Goal: Find specific page/section: Find specific page/section

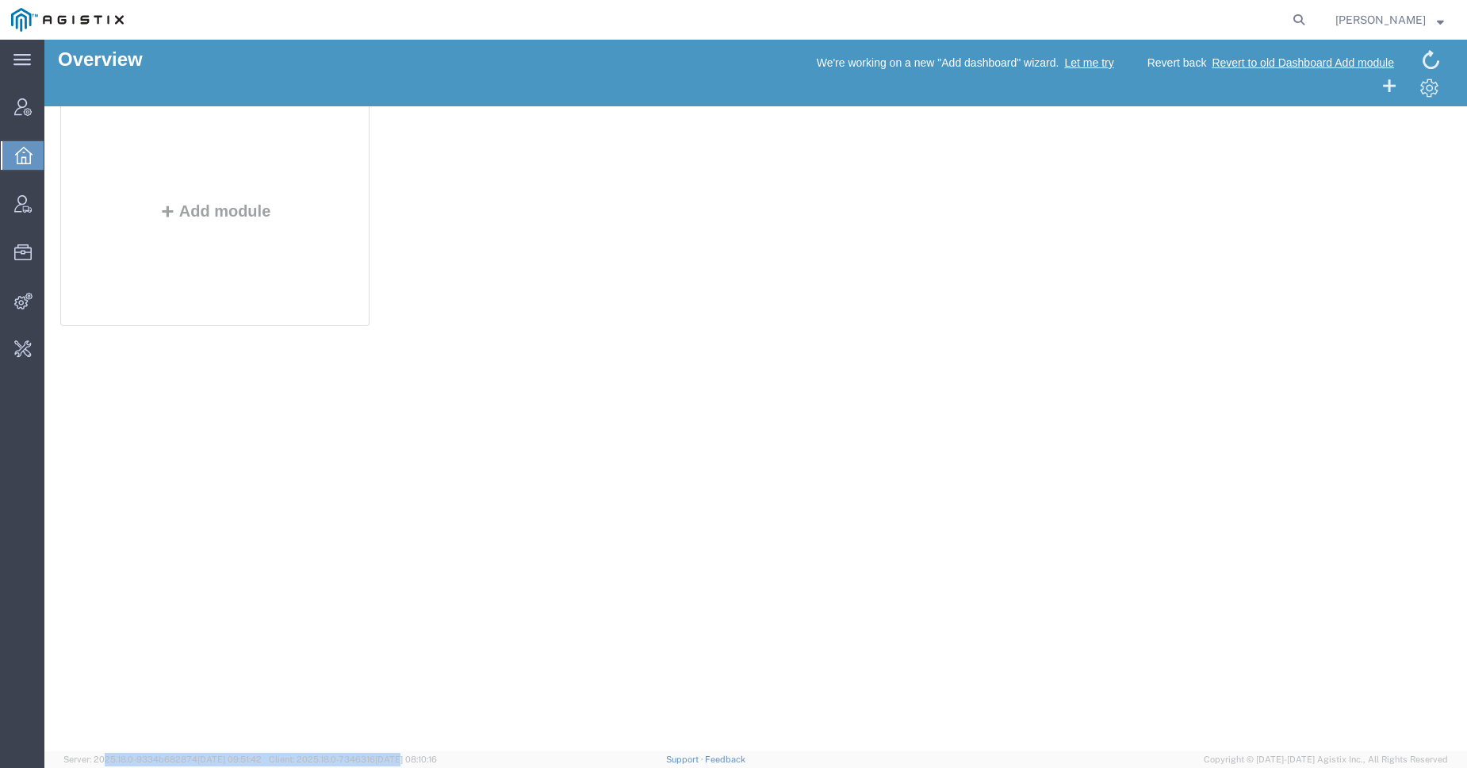
drag, startPoint x: 162, startPoint y: 755, endPoint x: 423, endPoint y: 763, distance: 261.1
click at [423, 763] on span "Server: 2025.18.0-9334b682874 2025-09-01 09:51:42 Client: 2025.18.0-7346316 202…" at bounding box center [250, 759] width 374 height 13
click at [423, 763] on span "2025-08-30 08:10:16" at bounding box center [406, 759] width 62 height 10
drag, startPoint x: 282, startPoint y: 759, endPoint x: 504, endPoint y: 764, distance: 221.4
click at [502, 764] on agx-app-version "Server: 2025.18.0-9334b682874 2025-09-01 09:51:42 Client: 2025.18.0-7346316 202…" at bounding box center [755, 759] width 1423 height 17
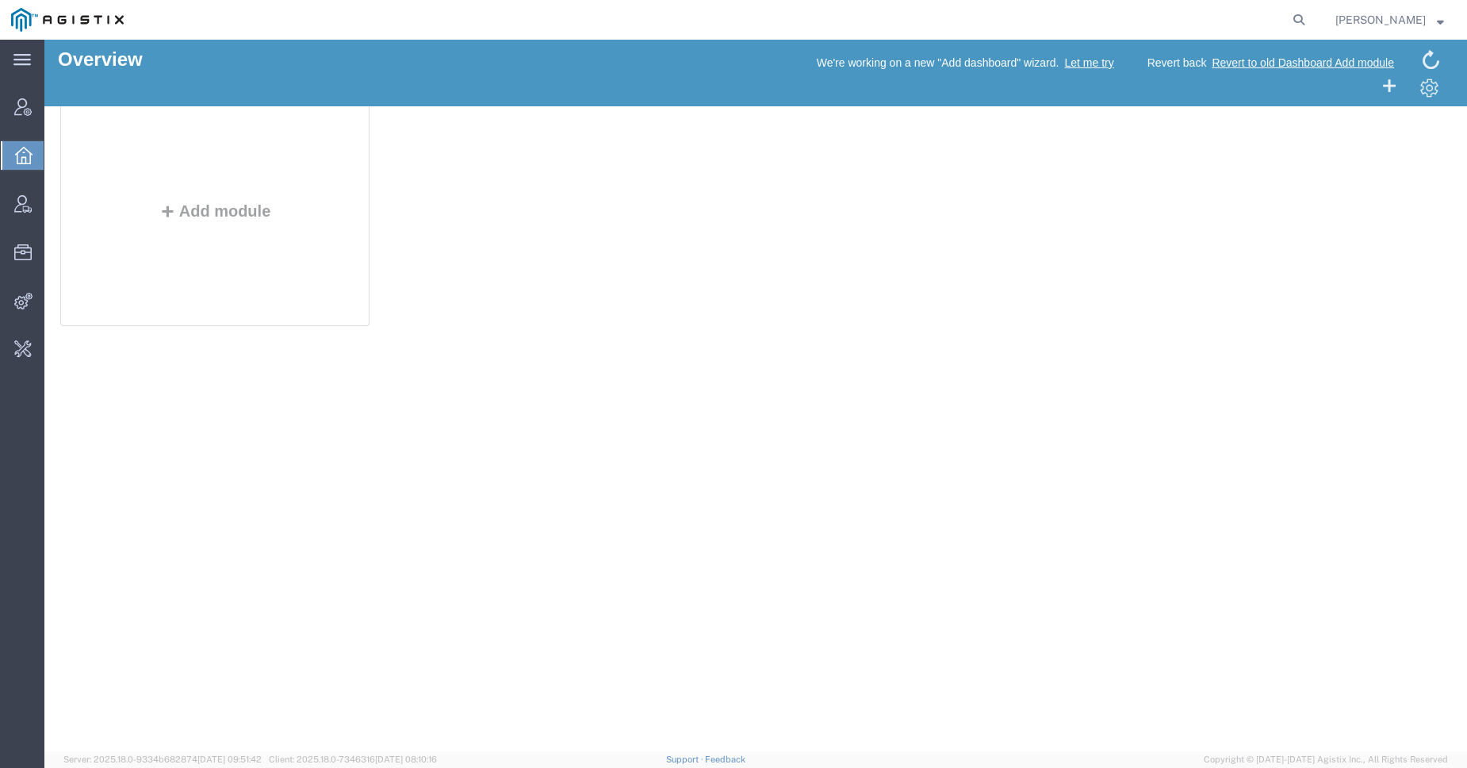
click at [274, 506] on div "Overview We're working on a new "Add dashboard" wizard. Let me try Revert back …" at bounding box center [755, 396] width 1423 height 712
click at [260, 509] on div "Overview We're working on a new "Add dashboard" wizard. Let me try Revert back …" at bounding box center [755, 396] width 1423 height 712
click at [402, 473] on div "Overview We're working on a new "Add dashboard" wizard. Let me try Revert back …" at bounding box center [755, 396] width 1423 height 712
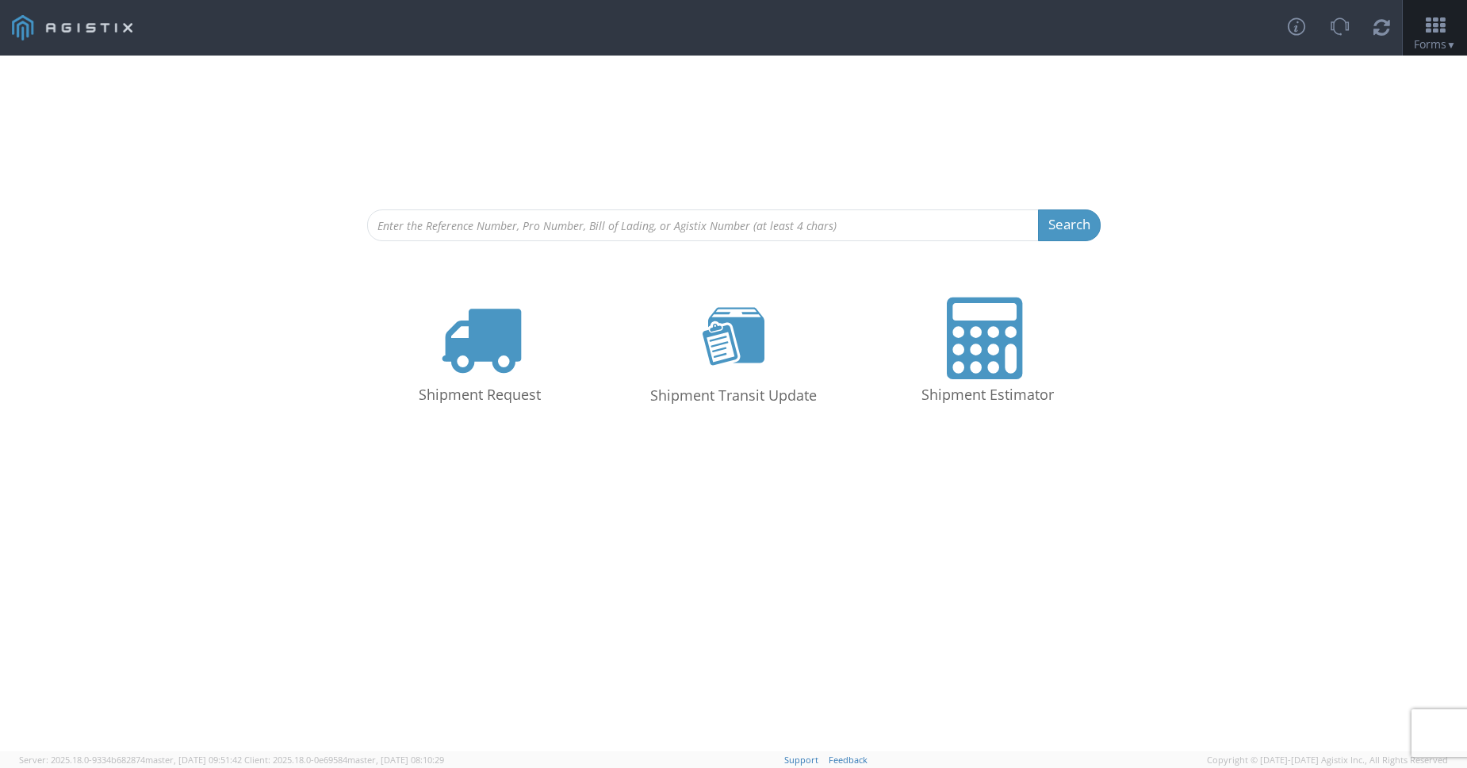
click at [244, 428] on div "Shipment Request Shipment Transit Update Shipment Estimator" at bounding box center [734, 358] width 1444 height 155
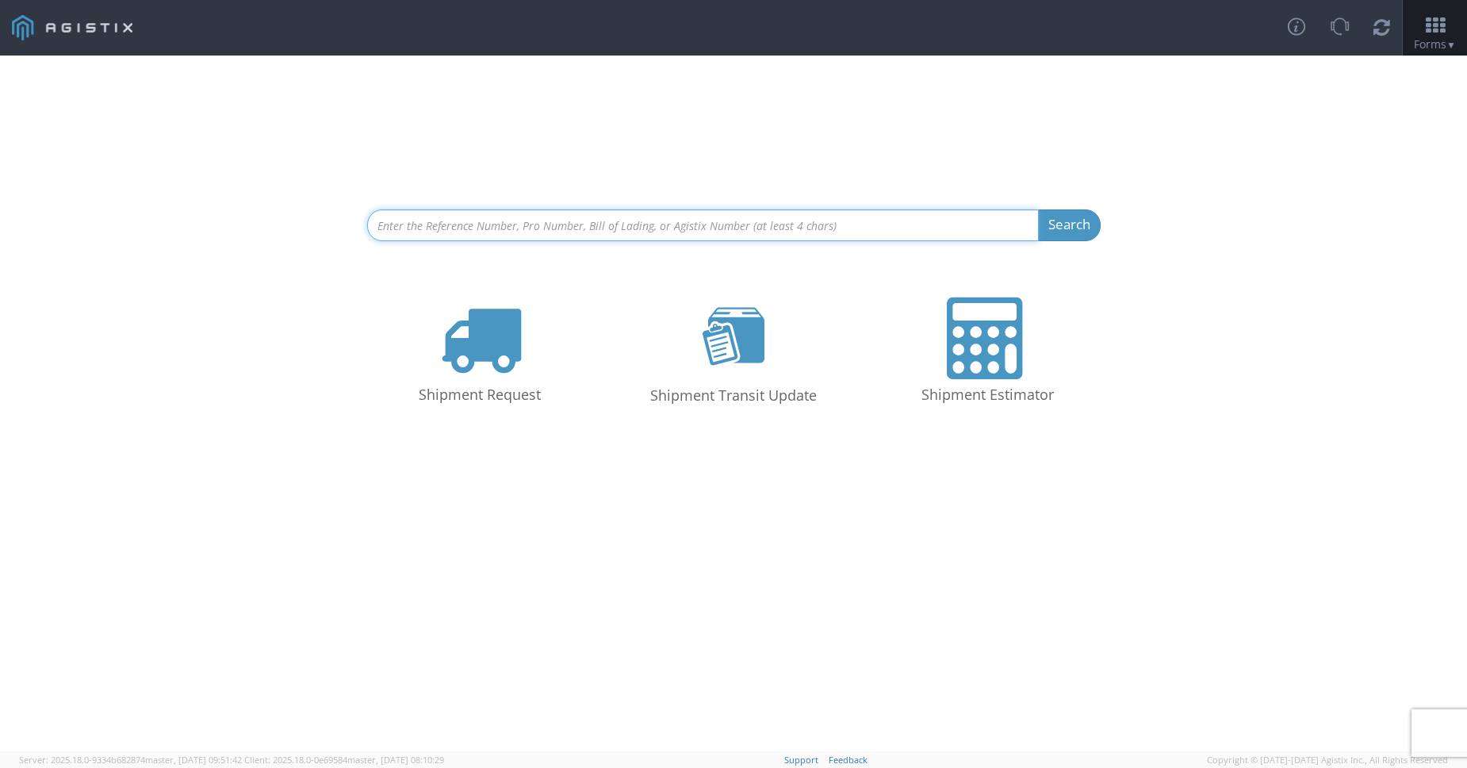
click at [409, 222] on input at bounding box center [703, 225] width 672 height 32
drag, startPoint x: 485, startPoint y: 225, endPoint x: 754, endPoint y: 225, distance: 268.1
click at [754, 225] on input at bounding box center [703, 225] width 672 height 32
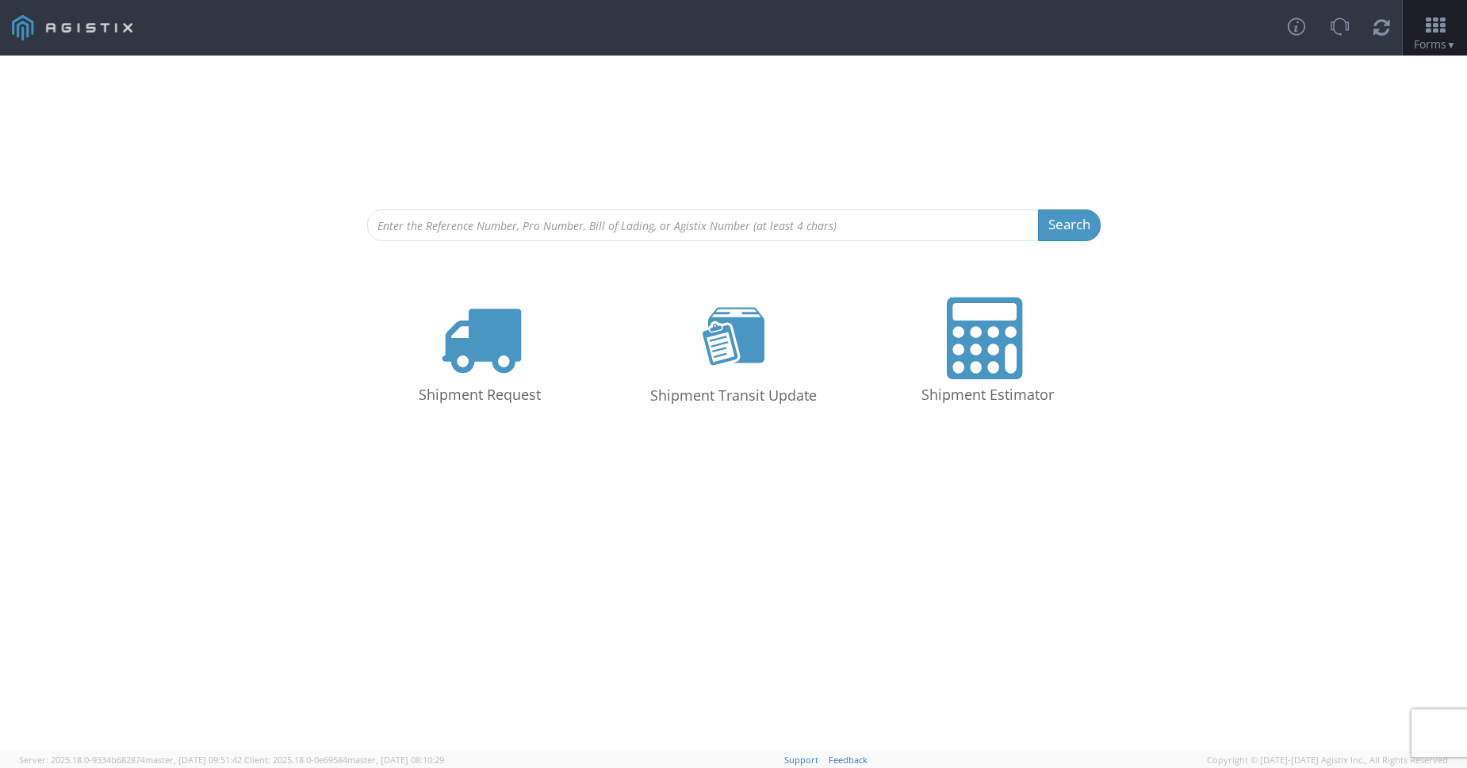
click at [305, 456] on div "Search Refine By Ship From Date To Shipment Request Shipment Transit Update Shi…" at bounding box center [733, 404] width 1467 height 696
click at [255, 427] on div "Shipment Request Shipment Transit Update Shipment Estimator" at bounding box center [734, 358] width 1444 height 155
drag, startPoint x: 19, startPoint y: 758, endPoint x: 121, endPoint y: 764, distance: 102.5
click at [125, 765] on span "Server: 2025.18.0-9334b682874 master, [DATE] 09:51:42 Client: 2025.18.0-0e69584…" at bounding box center [231, 760] width 425 height 13
click at [121, 764] on span "Server: 2025.18.0-9334b682874 master, [DATE] 09:51:42" at bounding box center [130, 760] width 223 height 12
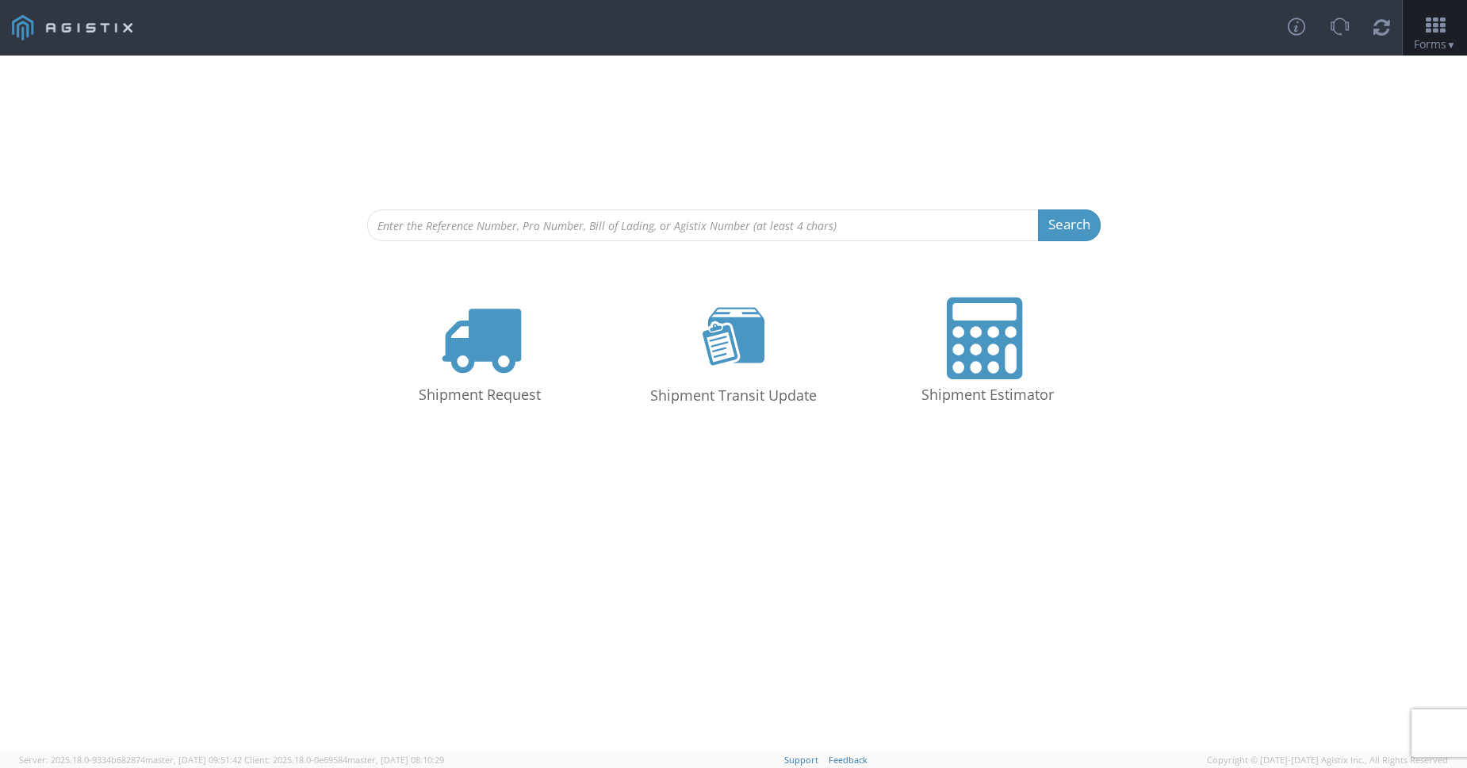
drag, startPoint x: 24, startPoint y: 767, endPoint x: 151, endPoint y: 758, distance: 127.2
click at [151, 758] on agx-version "Server: 2025.18.0-9334b682874 master, [DATE] 09:51:42 Client: 2025.18.0-0e69584…" at bounding box center [733, 759] width 1467 height 17
click at [151, 758] on span "master, [DATE] 09:51:42" at bounding box center [193, 760] width 97 height 12
drag, startPoint x: 33, startPoint y: 761, endPoint x: 147, endPoint y: 761, distance: 114.2
click at [147, 761] on agx-version "Server: 2025.18.0-9334b682874 master, [DATE] 09:51:42 Client: 2025.18.0-0e69584…" at bounding box center [733, 759] width 1467 height 17
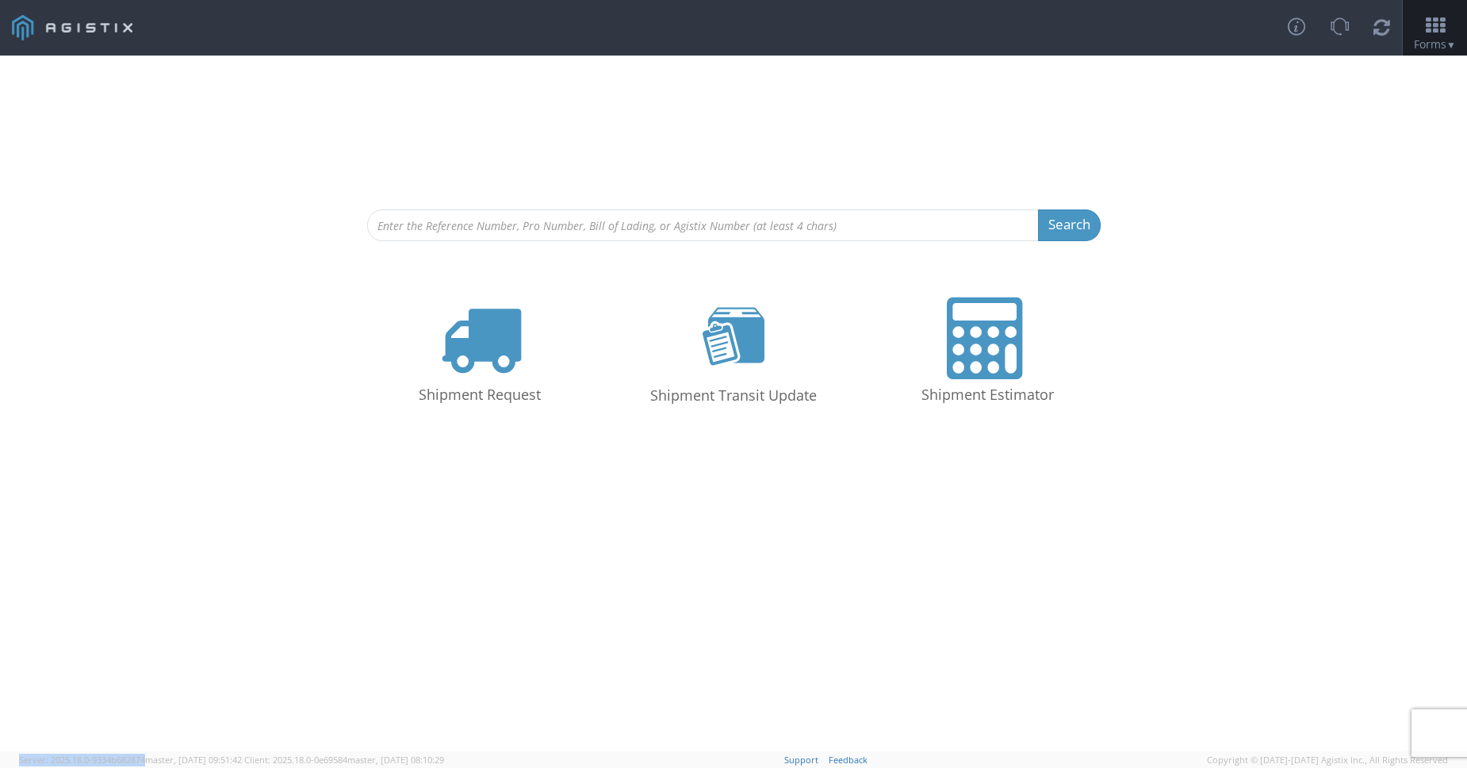
click at [147, 761] on span "Server: 2025.18.0-9334b682874 master, [DATE] 09:51:42" at bounding box center [130, 760] width 223 height 12
